Goal: Task Accomplishment & Management: Manage account settings

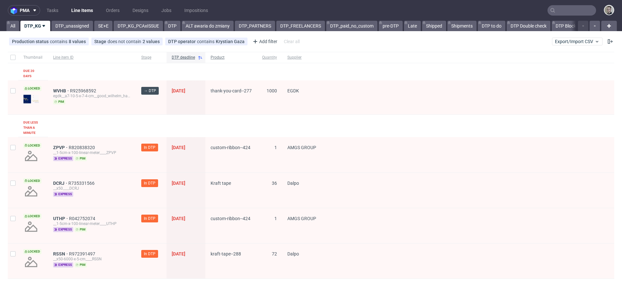
click at [218, 57] on span "Product" at bounding box center [231, 58] width 41 height 6
click at [106, 25] on link "SE+E" at bounding box center [103, 26] width 18 height 10
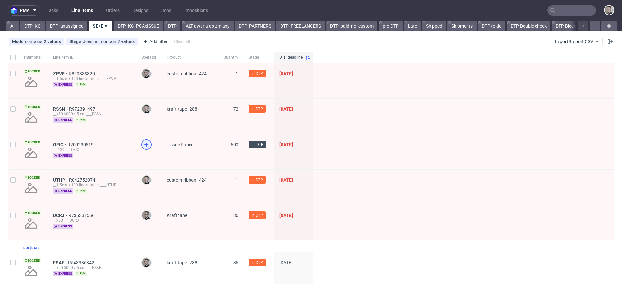
click at [147, 145] on icon at bounding box center [147, 145] width 8 height 8
click at [175, 28] on link "DTP" at bounding box center [172, 26] width 16 height 10
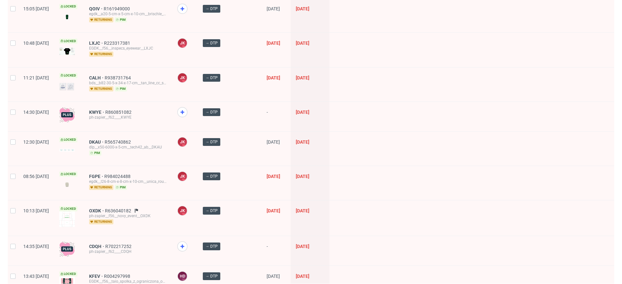
scroll to position [920, 0]
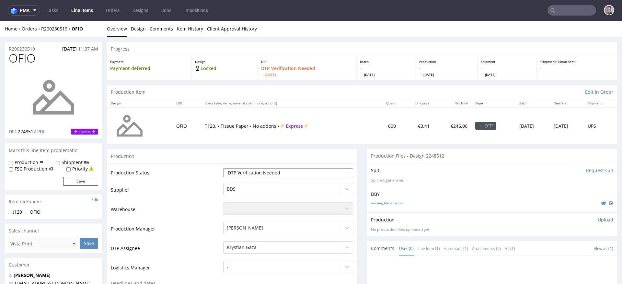
click at [275, 172] on select "Waiting for Artwork Waiting for Diecut Waiting for Mockup Waiting for DTP Waiti…" at bounding box center [288, 172] width 130 height 9
select select "dtp_in_process"
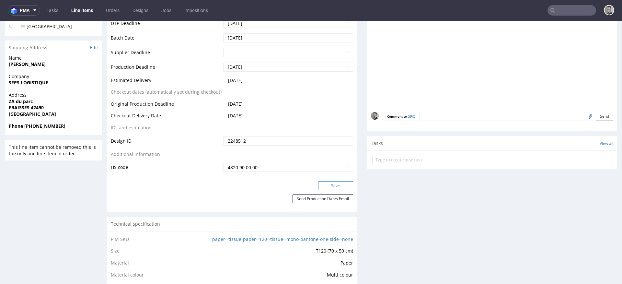
click at [342, 183] on button "Save" at bounding box center [335, 185] width 35 height 9
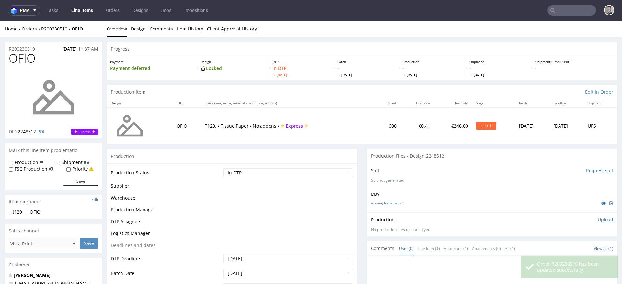
click at [386, 200] on div "missing_filename.pdf" at bounding box center [492, 202] width 242 height 7
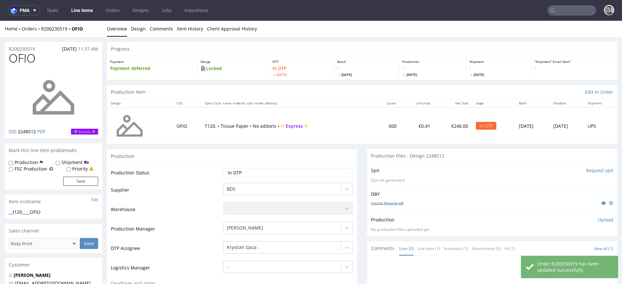
click at [388, 204] on link "missing_filename.pdf" at bounding box center [387, 203] width 32 height 5
click at [141, 26] on link "Design" at bounding box center [138, 29] width 15 height 16
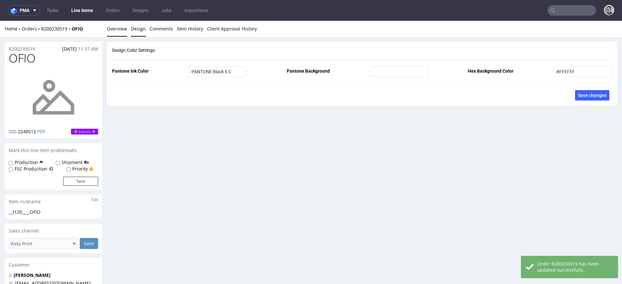
click at [111, 30] on link "Overview" at bounding box center [117, 29] width 20 height 16
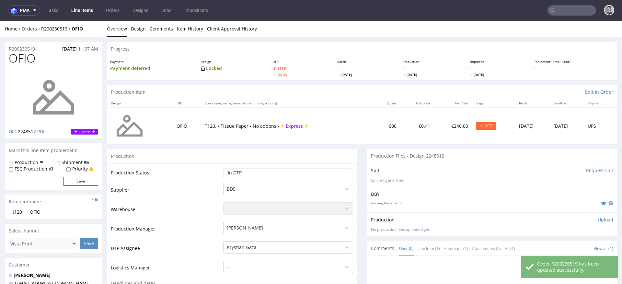
click at [36, 212] on div "__t120____OFIO" at bounding box center [53, 212] width 89 height 6
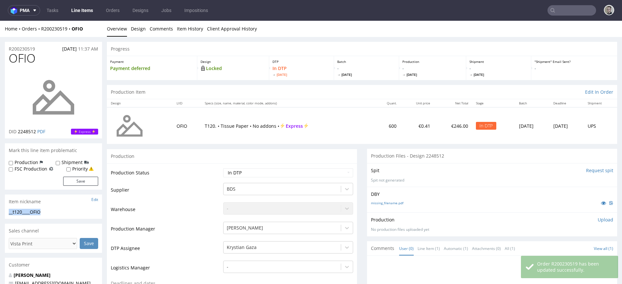
click at [36, 212] on div "__t120____OFIO" at bounding box center [53, 212] width 89 height 6
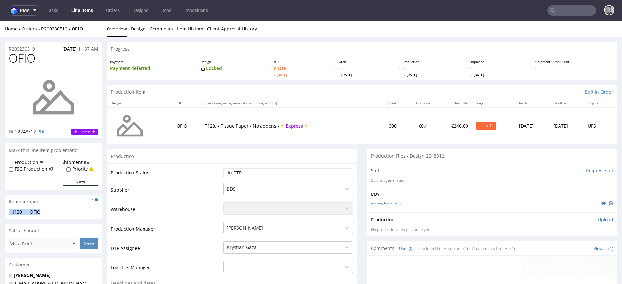
copy div "__t120____OFIO"
drag, startPoint x: 42, startPoint y: 48, endPoint x: 0, endPoint y: 47, distance: 42.1
copy p "R200230519"
click at [598, 219] on p "Upload" at bounding box center [606, 219] width 16 height 6
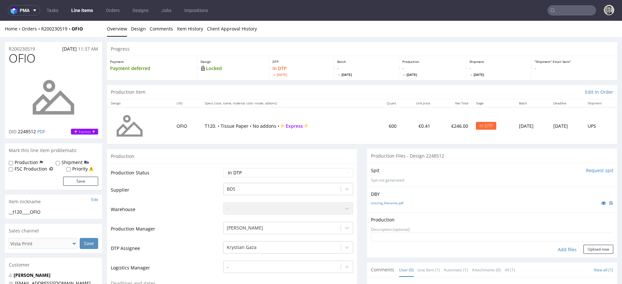
click at [562, 248] on div "Add files" at bounding box center [567, 250] width 32 height 10
type input "C:\fakepath\__t120____OFIO__d2248512__oR200230519__outside.pdf"
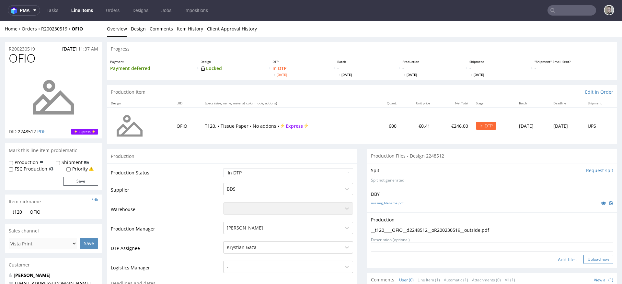
click at [588, 258] on button "Upload now" at bounding box center [598, 259] width 30 height 9
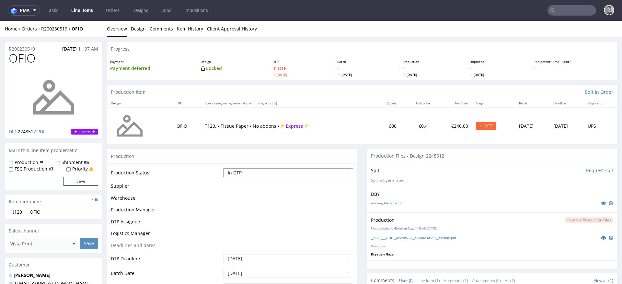
click at [290, 173] on select "Waiting for Artwork Waiting for Diecut Waiting for Mockup Waiting for DTP Waiti…" at bounding box center [288, 172] width 130 height 9
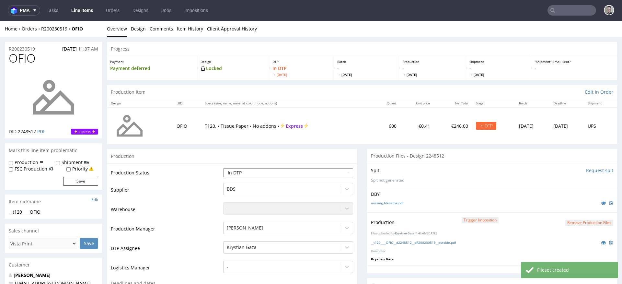
select select "dtp_production_ready"
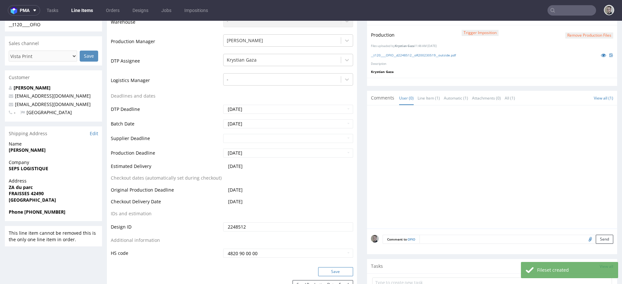
click at [335, 268] on button "Save" at bounding box center [335, 271] width 35 height 9
